Goal: Find specific page/section: Find specific page/section

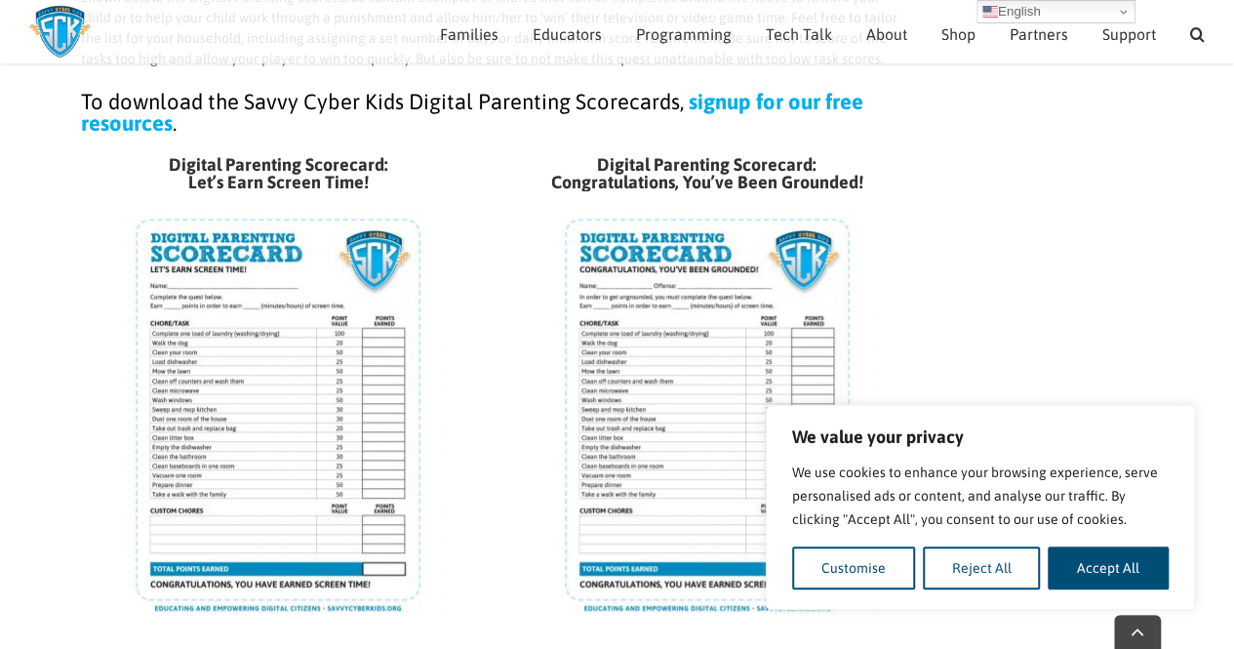
scroll to position [416, 0]
click at [259, 394] on img at bounding box center [277, 410] width 339 height 439
click at [661, 389] on img at bounding box center [706, 410] width 339 height 439
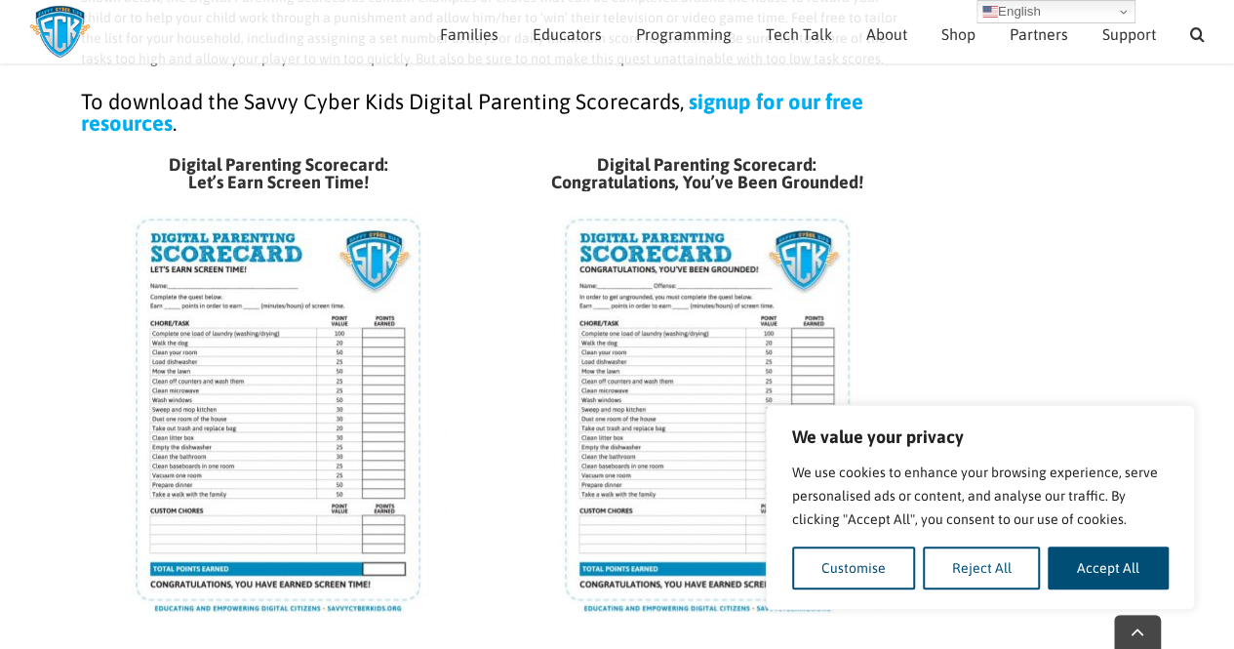
click at [661, 389] on img at bounding box center [706, 410] width 339 height 439
click at [839, 276] on img at bounding box center [706, 410] width 339 height 439
click at [240, 415] on img at bounding box center [277, 410] width 339 height 439
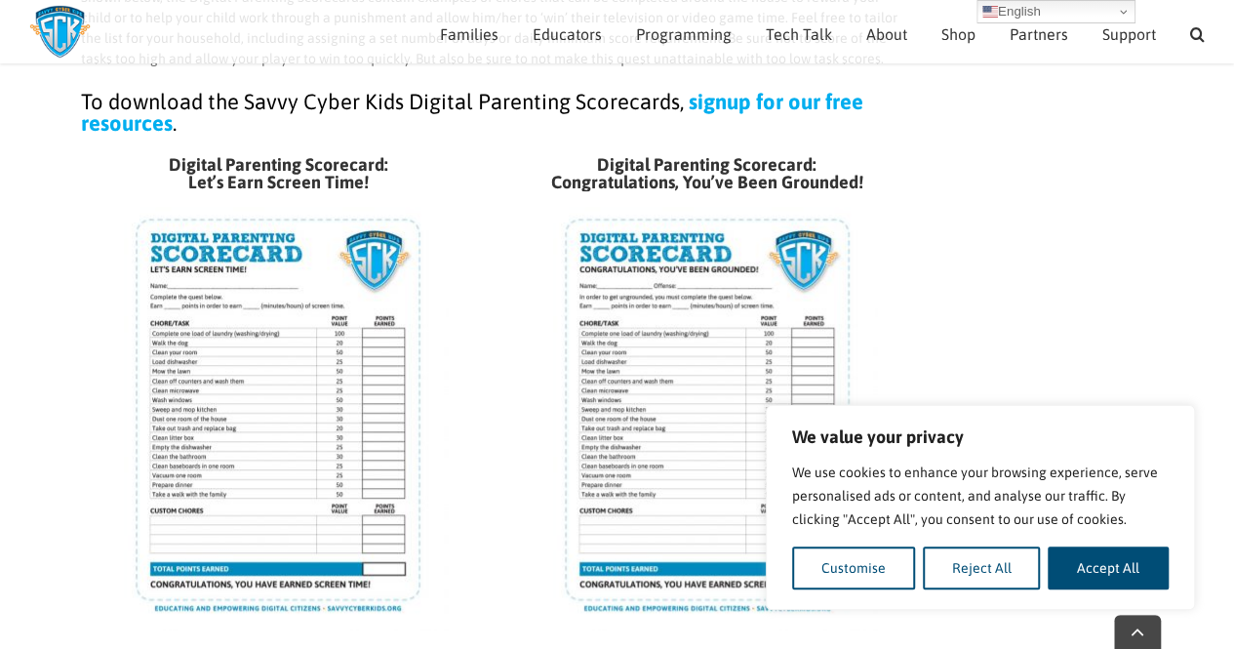
click at [240, 415] on img at bounding box center [277, 410] width 339 height 439
